Goal: Transaction & Acquisition: Obtain resource

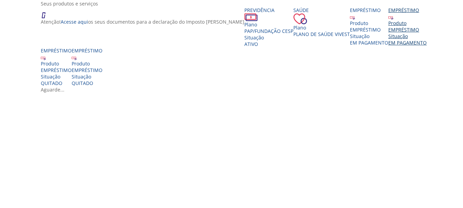
scroll to position [171, 0]
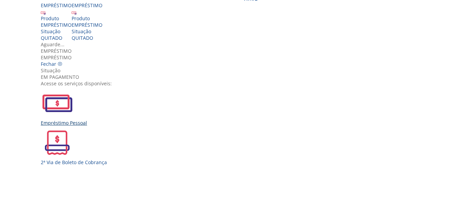
click at [117, 109] on div "Empréstimo Pessoal" at bounding box center [234, 106] width 387 height 39
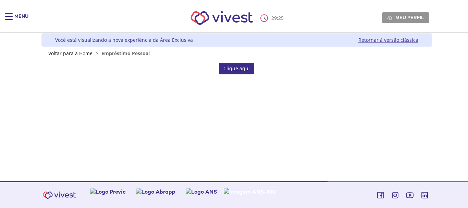
click at [236, 70] on link "Clique aqui" at bounding box center [236, 69] width 35 height 12
click at [234, 67] on link "Clique aqui" at bounding box center [236, 69] width 35 height 12
click at [378, 40] on link "Retornar à versão clássica" at bounding box center [389, 40] width 60 height 7
